Goal: Task Accomplishment & Management: Use online tool/utility

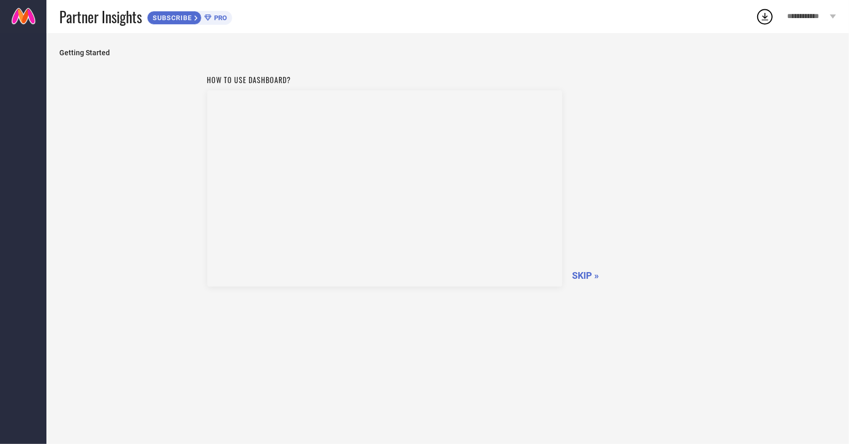
click at [586, 271] on span "SKIP »" at bounding box center [586, 275] width 27 height 11
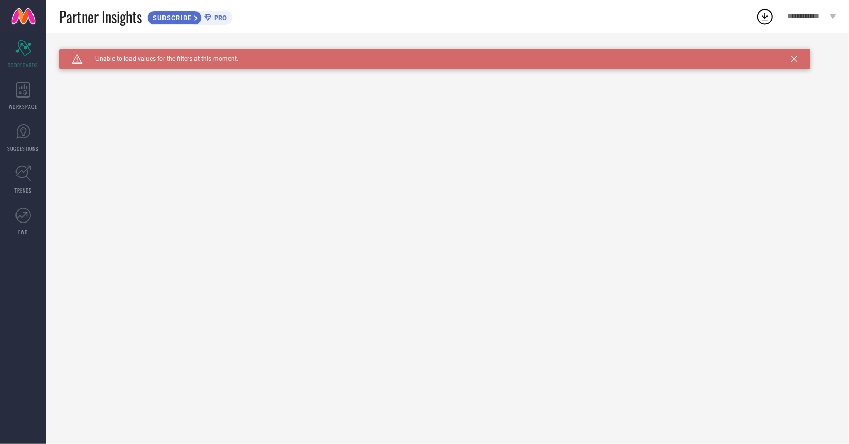
click at [792, 59] on icon at bounding box center [794, 59] width 6 height 6
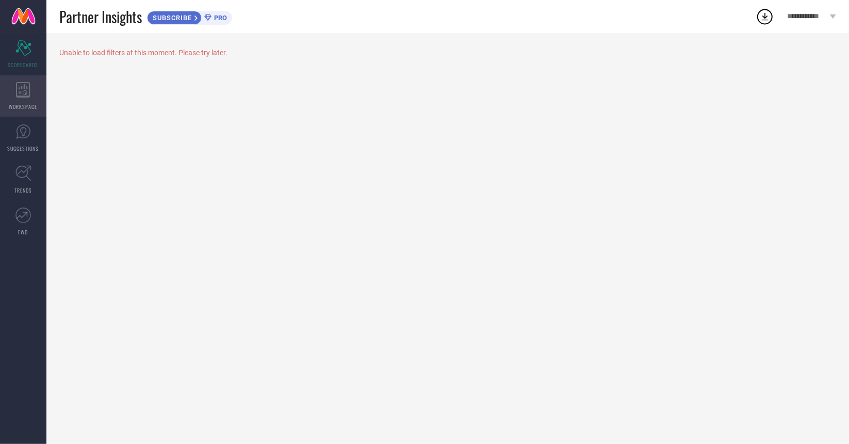
click at [7, 100] on div "WORKSPACE" at bounding box center [23, 95] width 46 height 41
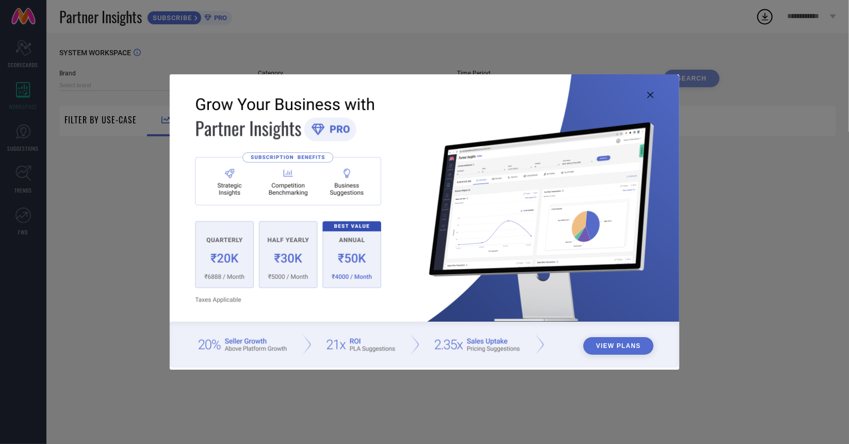
type input "1 STOP FASHION"
type input "All"
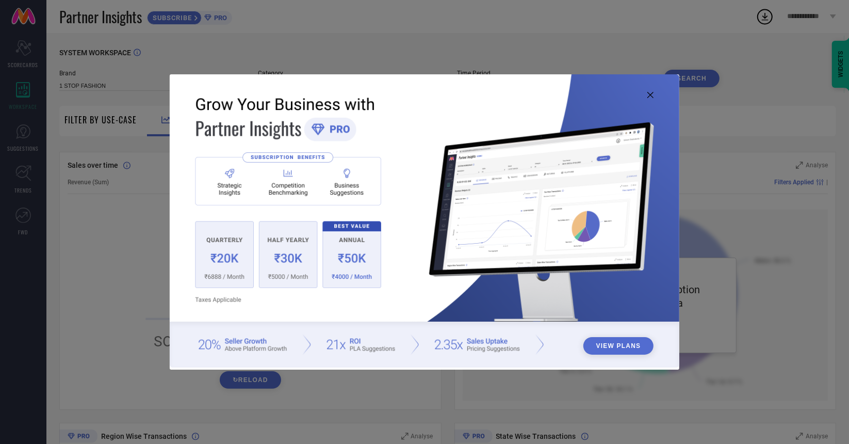
click at [655, 97] on img at bounding box center [425, 220] width 510 height 293
click at [652, 97] on icon at bounding box center [650, 95] width 6 height 6
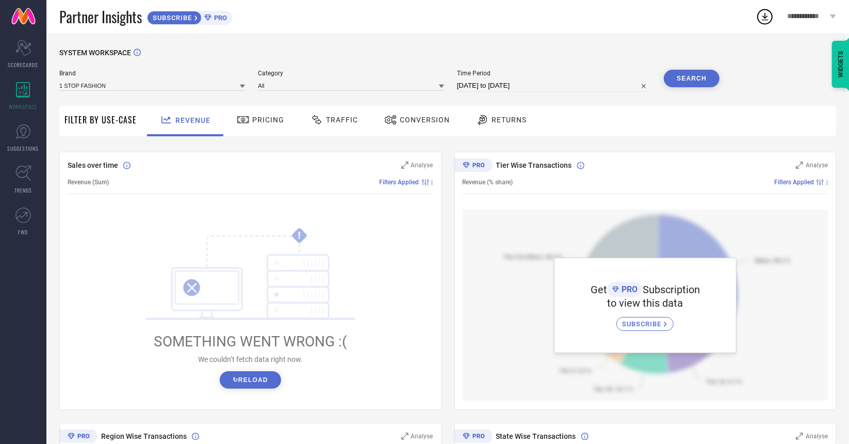
click at [250, 381] on button "↻ Reload" at bounding box center [250, 380] width 61 height 18
click at [25, 50] on icon "Scorecard" at bounding box center [23, 47] width 16 height 15
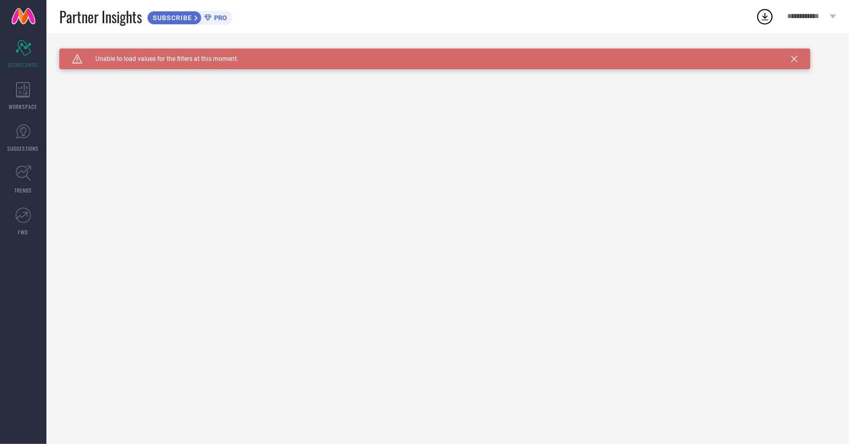
click at [828, 14] on div "**********" at bounding box center [811, 16] width 75 height 33
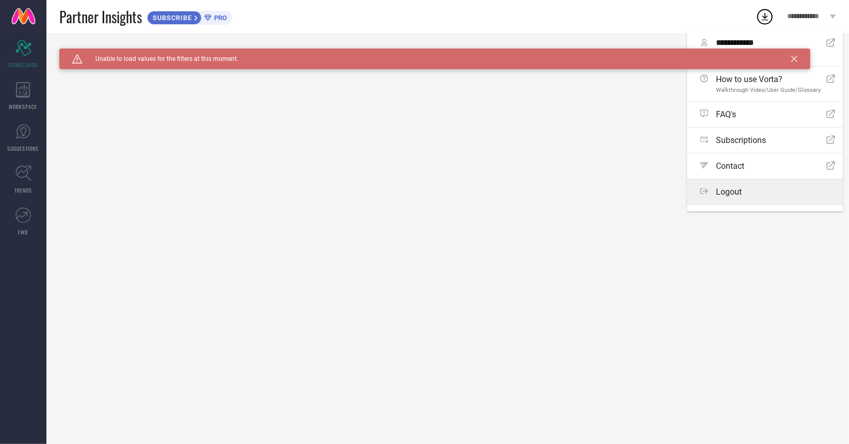
click at [734, 189] on span "Logout" at bounding box center [729, 192] width 26 height 10
click at [0, 0] on button "Logout" at bounding box center [0, 0] width 0 height 0
